Goal: Task Accomplishment & Management: Use online tool/utility

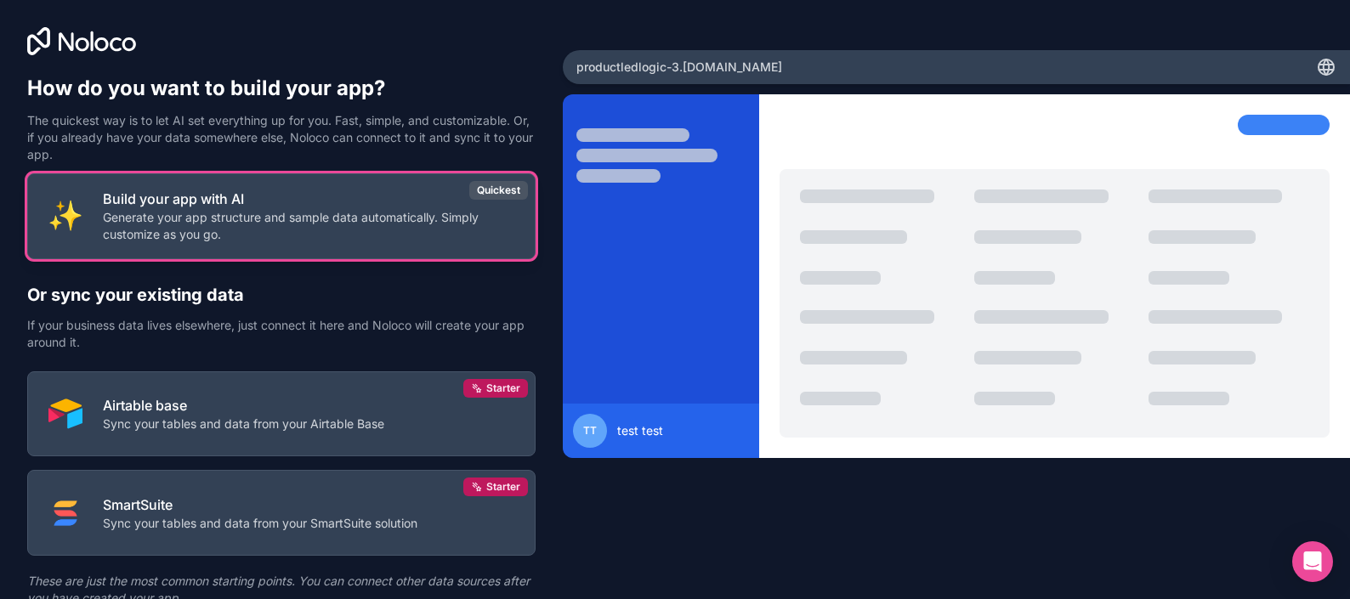
click at [303, 232] on p "Generate your app structure and sample data automatically. Simply customize as …" at bounding box center [308, 226] width 411 height 34
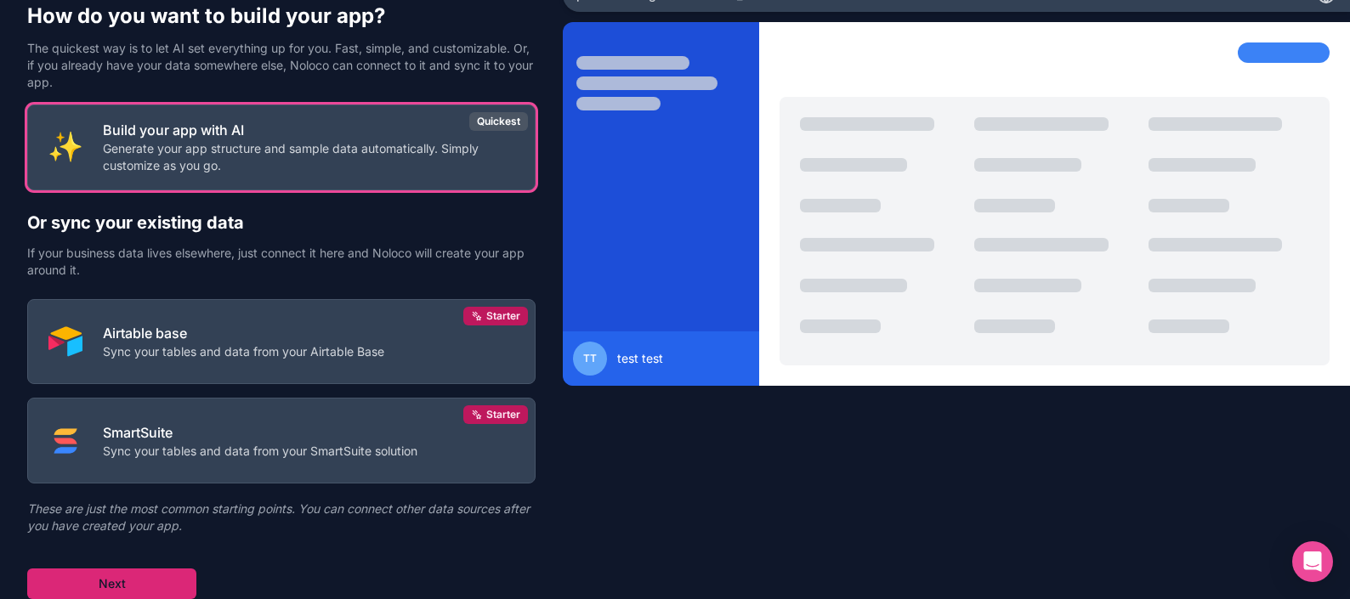
click at [140, 583] on button "Next" at bounding box center [111, 584] width 169 height 31
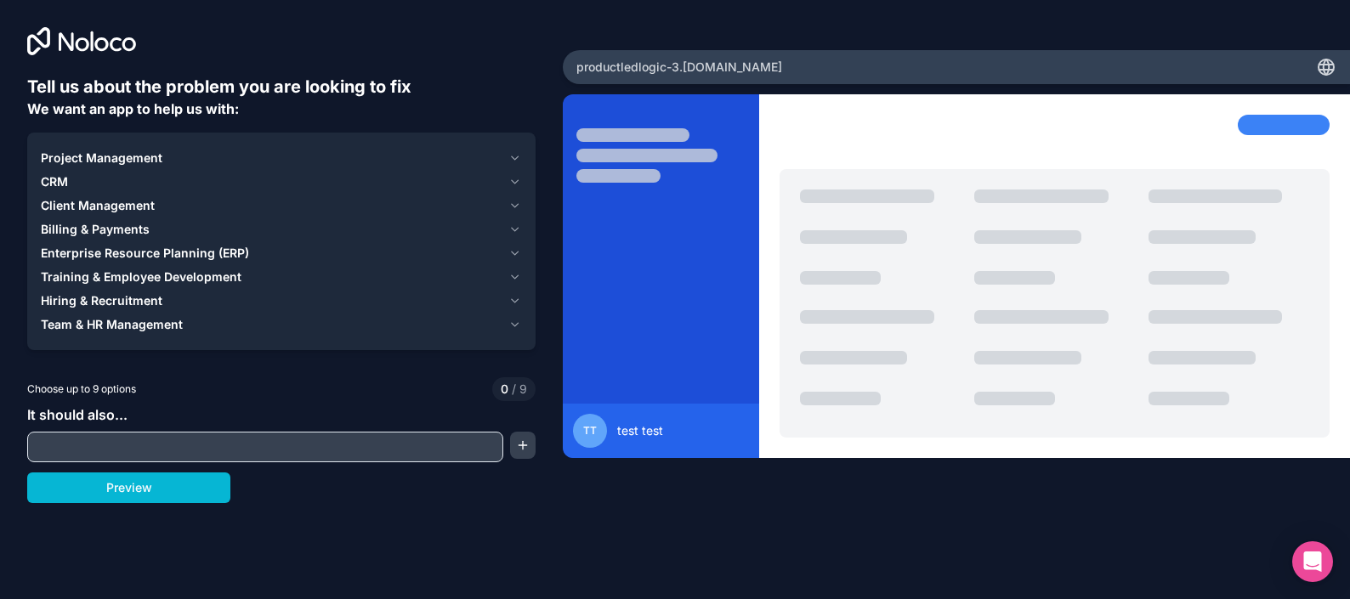
click at [326, 179] on div "CRM" at bounding box center [271, 181] width 461 height 17
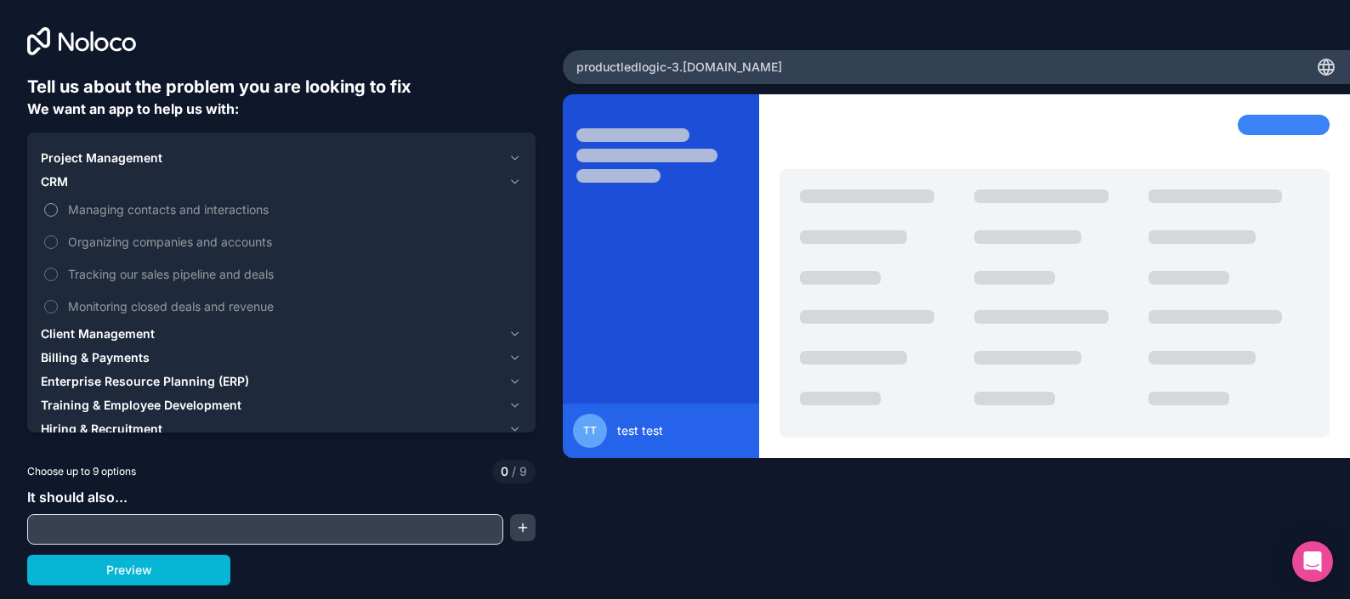
click at [259, 211] on span "Managing contacts and interactions" at bounding box center [293, 210] width 450 height 18
click at [58, 211] on button "Managing contacts and interactions" at bounding box center [51, 210] width 14 height 14
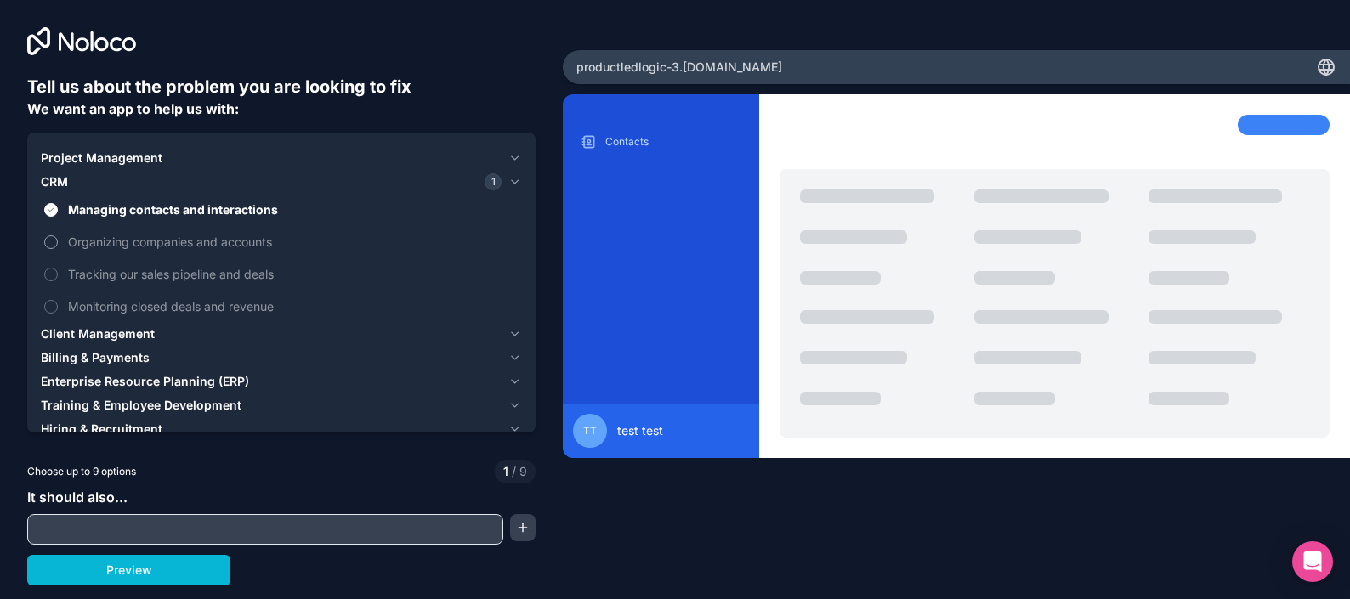
click at [252, 249] on span "Organizing companies and accounts" at bounding box center [293, 242] width 450 height 18
click at [58, 249] on button "Organizing companies and accounts" at bounding box center [51, 242] width 14 height 14
click at [252, 273] on span "Tracking our sales pipeline and deals" at bounding box center [293, 274] width 450 height 18
click at [58, 273] on button "Tracking our sales pipeline and deals" at bounding box center [51, 275] width 14 height 14
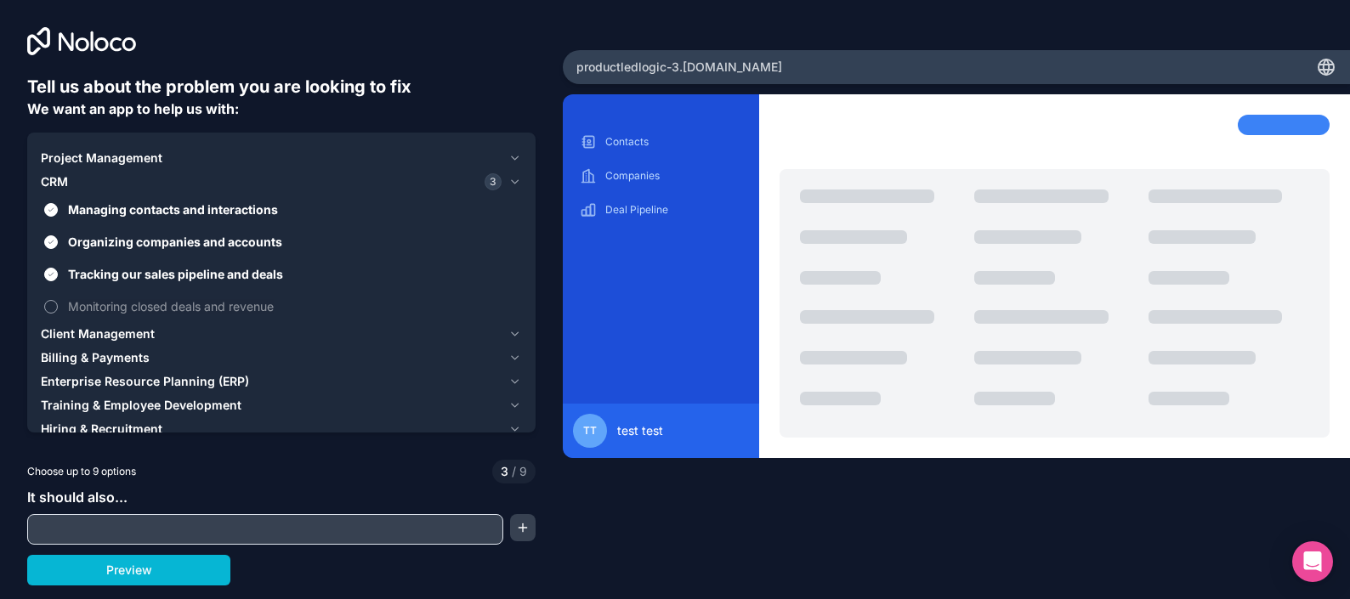
click at [257, 302] on span "Monitoring closed deals and revenue" at bounding box center [293, 306] width 450 height 18
click at [58, 302] on button "Monitoring closed deals and revenue" at bounding box center [51, 307] width 14 height 14
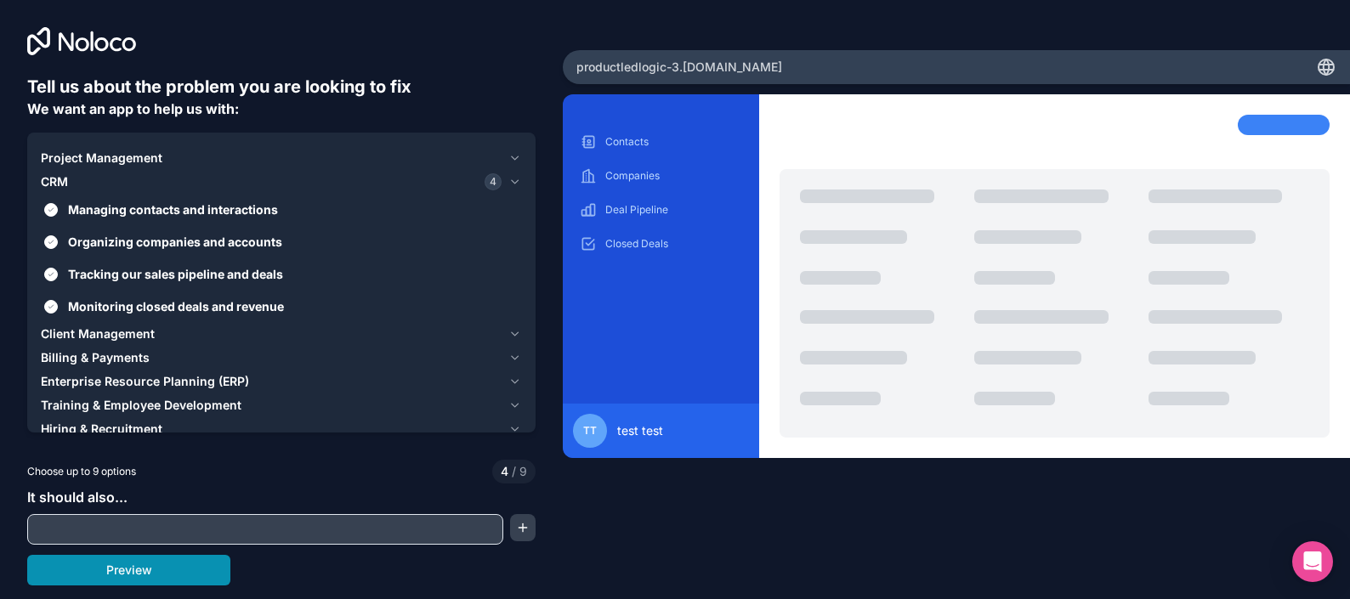
click at [212, 565] on button "Preview" at bounding box center [128, 570] width 203 height 31
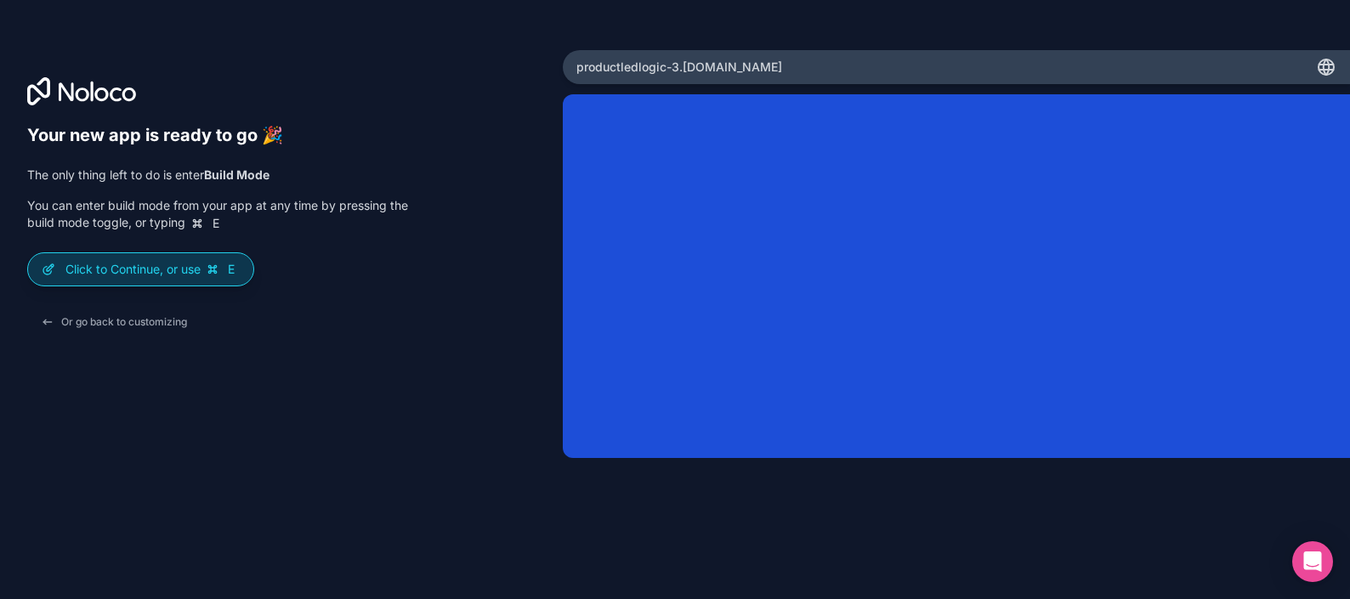
click at [145, 275] on p "Click to Continue, or use E" at bounding box center [152, 269] width 174 height 17
